Goal: Task Accomplishment & Management: Manage account settings

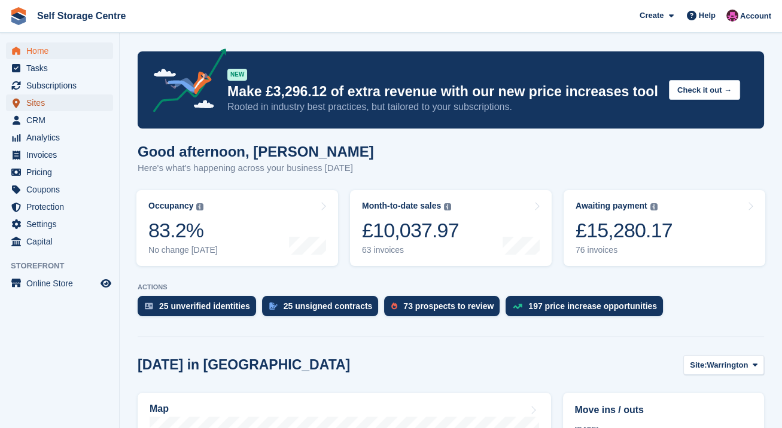
click at [36, 107] on span "Sites" at bounding box center [62, 103] width 72 height 17
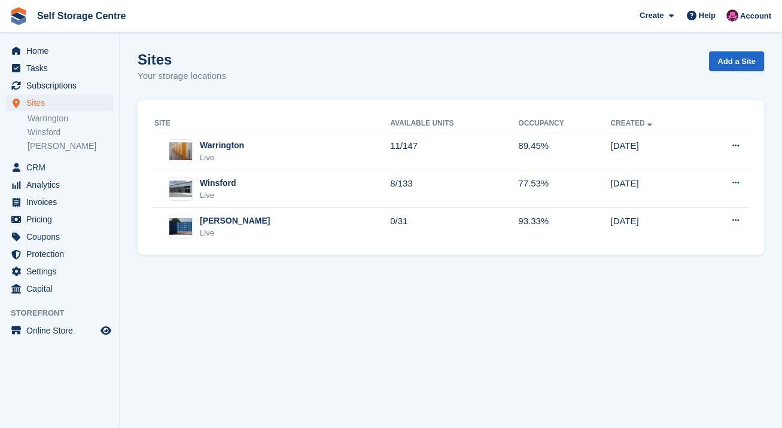
click at [327, 190] on div "Winsford Live" at bounding box center [272, 189] width 236 height 25
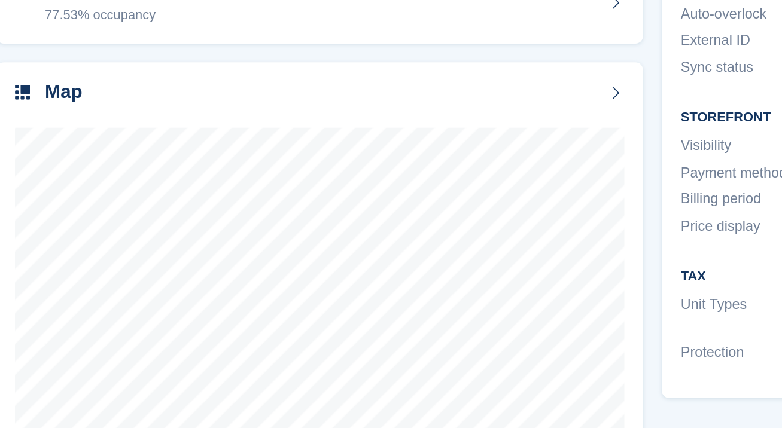
scroll to position [81, 0]
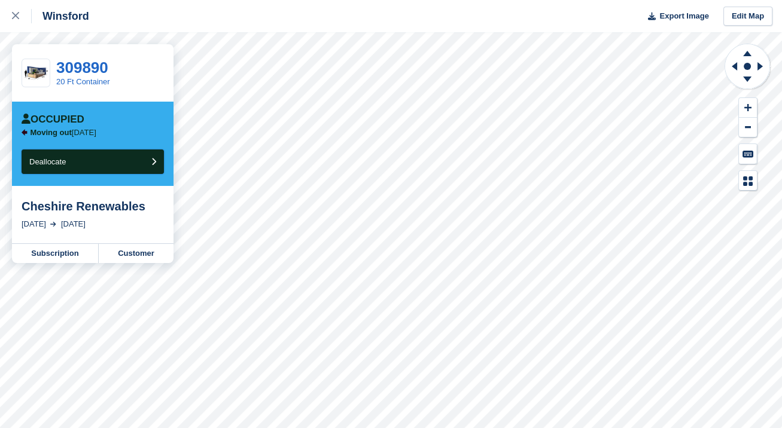
click at [153, 170] on button "Deallocate" at bounding box center [93, 162] width 142 height 25
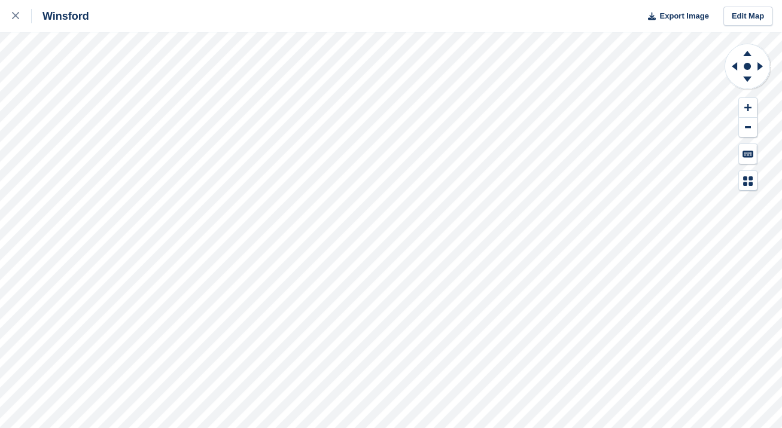
click at [165, 96] on div "Winsford Export Image Edit Map" at bounding box center [391, 214] width 782 height 428
click at [23, 18] on div at bounding box center [22, 16] width 20 height 14
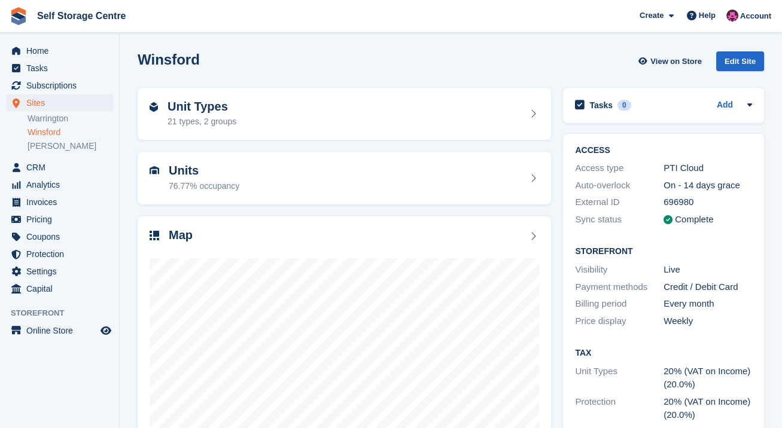
click at [135, 101] on div "Unit Types 21 types, 2 groups" at bounding box center [344, 114] width 425 height 65
click at [42, 144] on link "[PERSON_NAME]" at bounding box center [71, 146] width 86 height 11
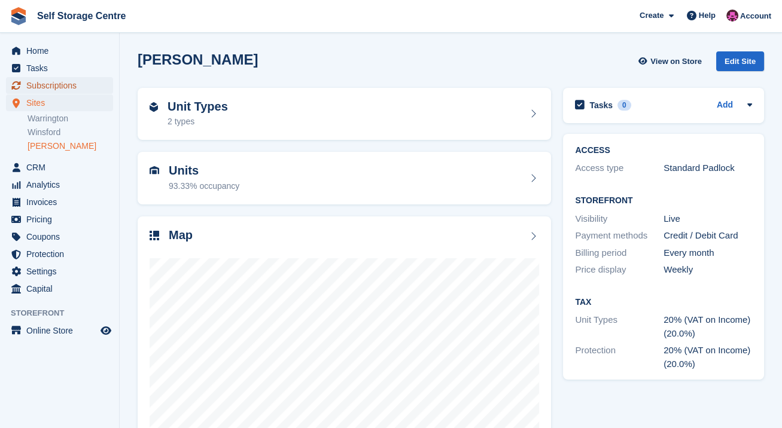
click at [62, 86] on span "Subscriptions" at bounding box center [62, 85] width 72 height 17
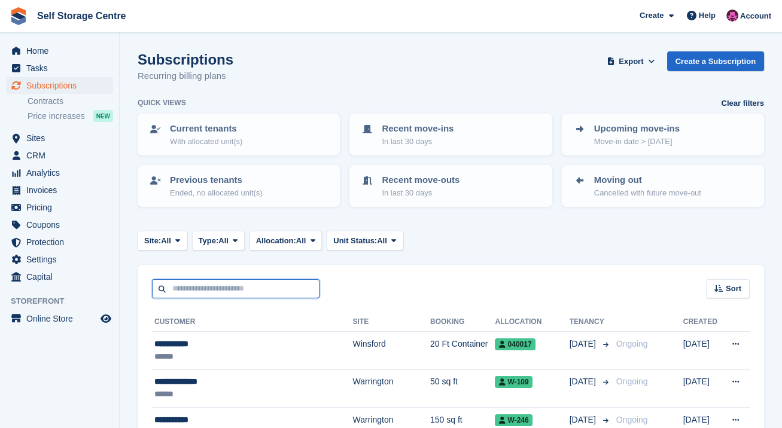
click at [263, 288] on input "text" at bounding box center [236, 289] width 168 height 20
type input "***"
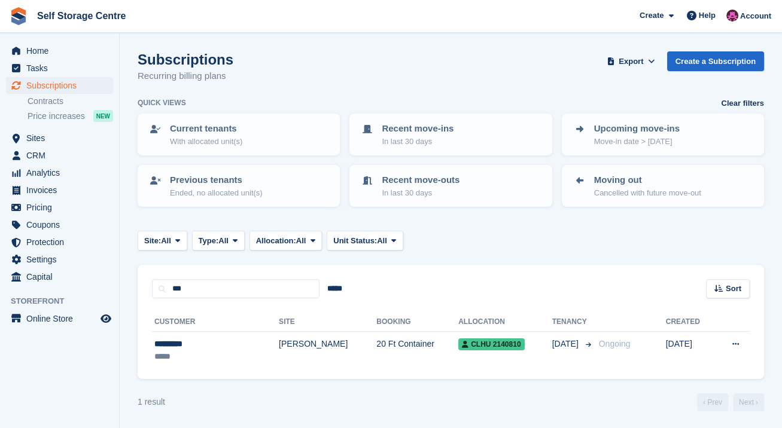
click at [229, 347] on div "*********" at bounding box center [197, 344] width 87 height 13
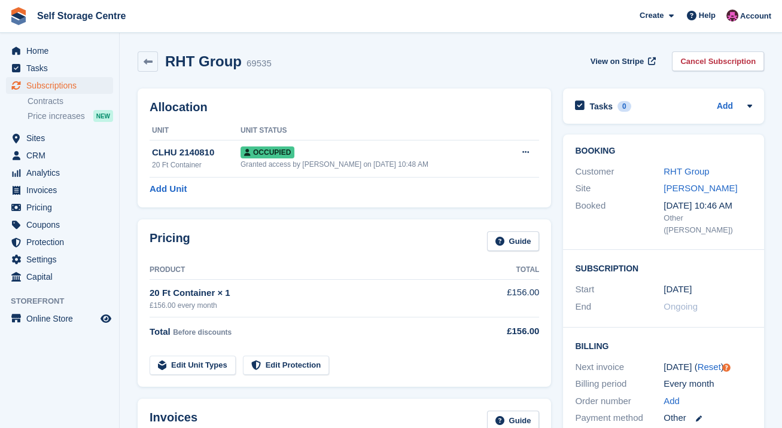
click at [712, 54] on link "Cancel Subscription" at bounding box center [718, 61] width 92 height 20
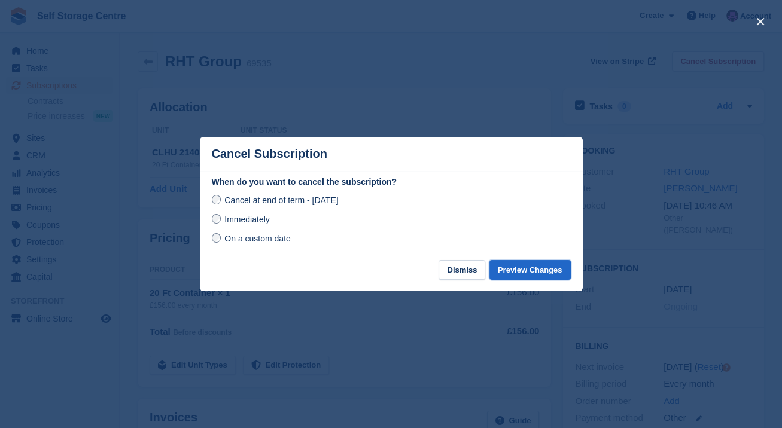
click at [510, 270] on button "Preview Changes" at bounding box center [529, 270] width 81 height 20
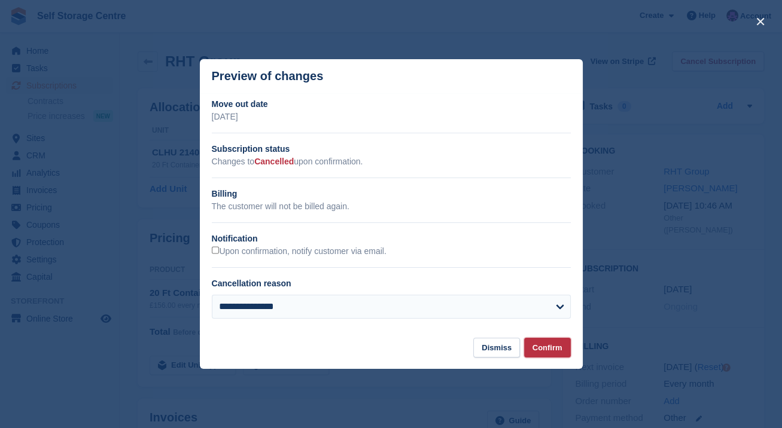
click at [545, 349] on button "Confirm" at bounding box center [547, 348] width 47 height 20
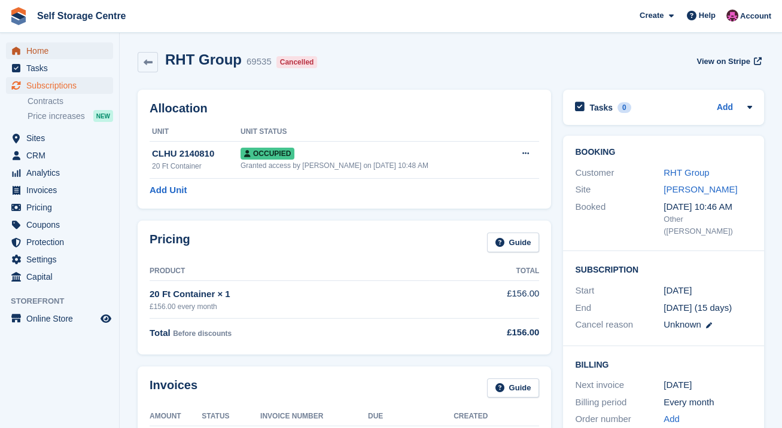
click at [31, 47] on span "Home" at bounding box center [62, 50] width 72 height 17
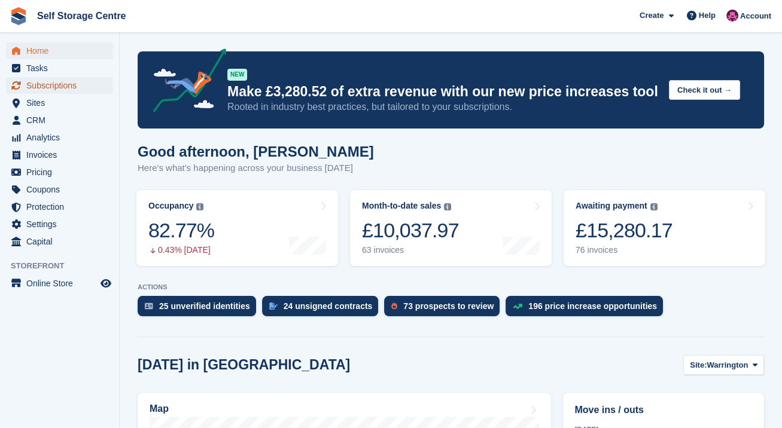
click at [59, 82] on span "Subscriptions" at bounding box center [62, 85] width 72 height 17
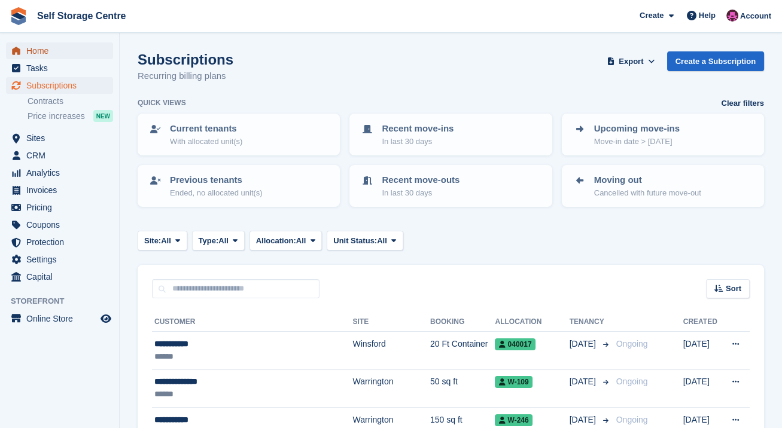
click at [38, 53] on span "Home" at bounding box center [62, 50] width 72 height 17
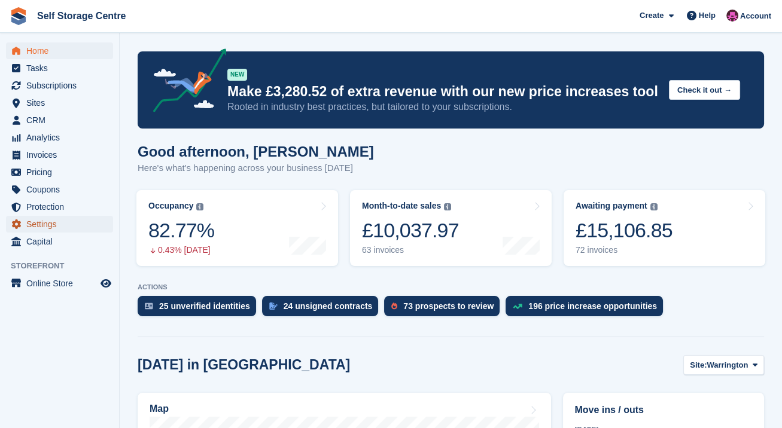
click at [42, 229] on span "Settings" at bounding box center [62, 224] width 72 height 17
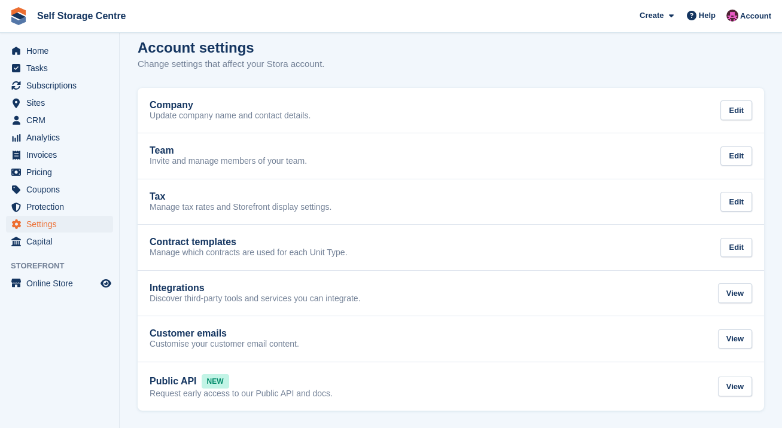
scroll to position [11, 0]
click at [336, 383] on div "Public API NEW Request early access to our Public API and docs. View" at bounding box center [451, 387] width 602 height 25
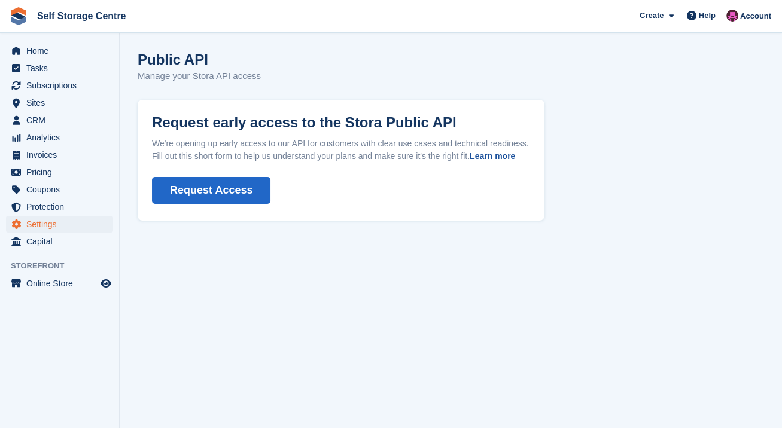
click at [494, 154] on link "Learn more" at bounding box center [492, 156] width 45 height 10
